Goal: Information Seeking & Learning: Learn about a topic

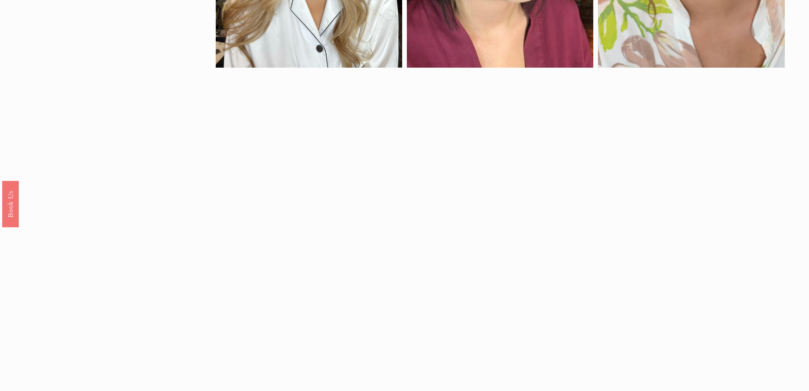
scroll to position [935, 0]
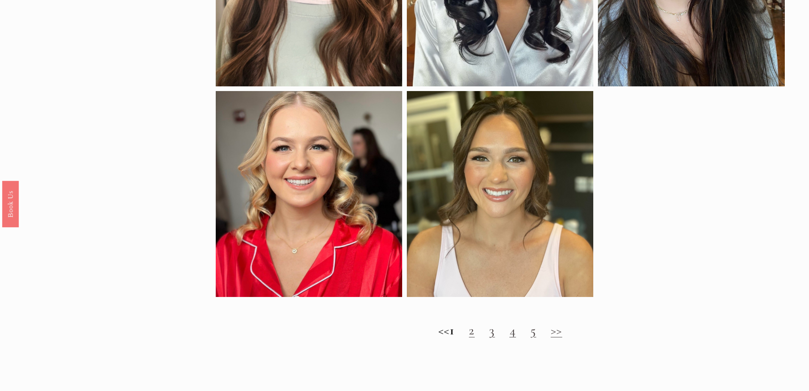
click at [561, 337] on link ">>" at bounding box center [556, 330] width 11 height 16
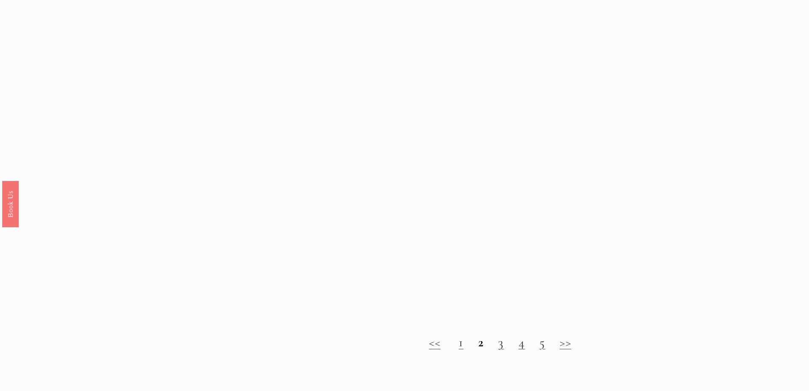
scroll to position [1068, 0]
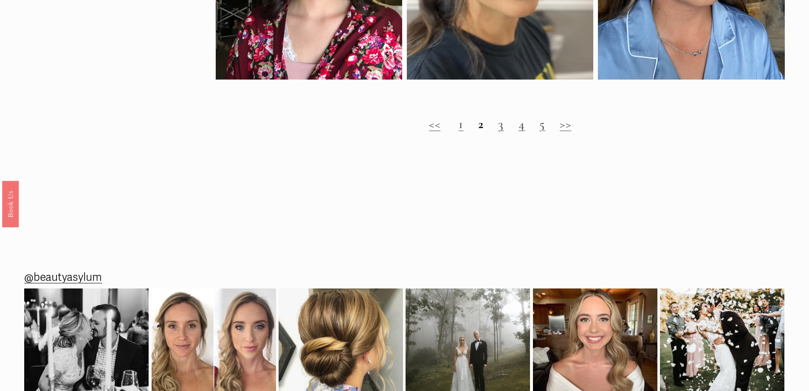
click at [570, 132] on link ">>" at bounding box center [565, 124] width 11 height 16
